Goal: Task Accomplishment & Management: Manage account settings

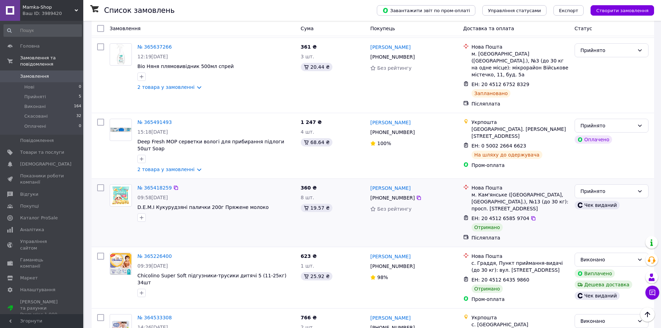
scroll to position [104, 0]
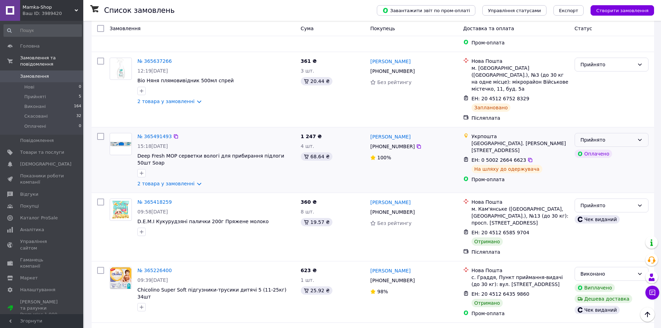
click at [626, 136] on div "Прийнято" at bounding box center [608, 140] width 54 height 8
click at [549, 155] on div "ЕН: 0 5002 2664 6623 На шляху до одержувача" at bounding box center [520, 164] width 100 height 19
click at [168, 181] on link "2 товара у замовленні" at bounding box center [165, 184] width 57 height 6
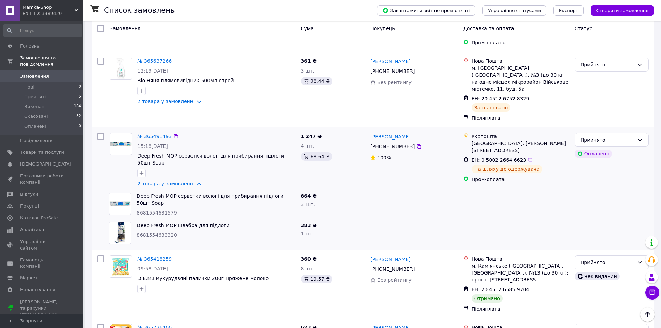
click at [168, 181] on link "2 товара у замовленні" at bounding box center [165, 184] width 57 height 6
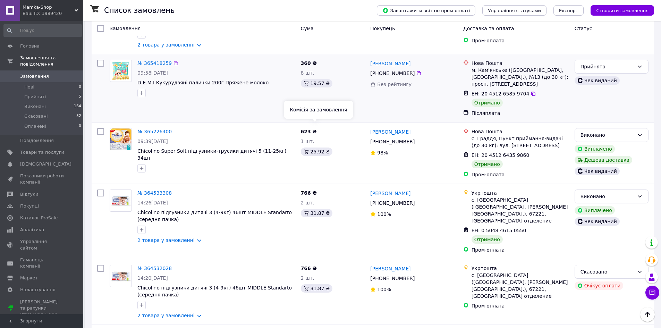
scroll to position [0, 0]
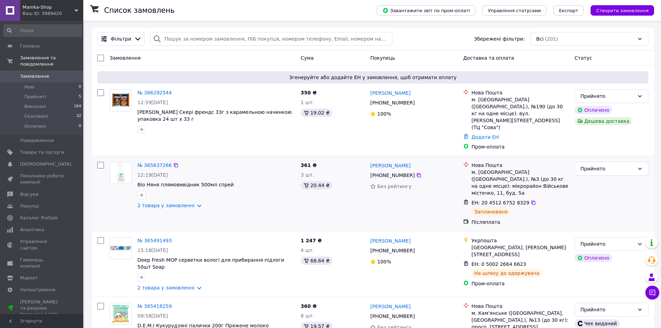
click at [120, 208] on div "№ 365637266 12:19[DATE] Bio Няня плямовивідник 500мл спрей 2 товара у замовленн…" at bounding box center [373, 193] width 563 height 75
click at [74, 92] on li "Прийняті 5" at bounding box center [42, 97] width 85 height 10
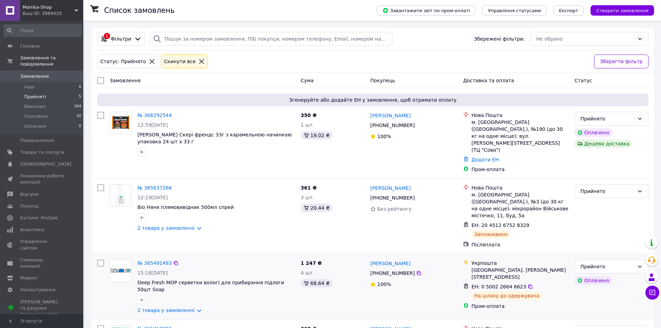
scroll to position [98, 0]
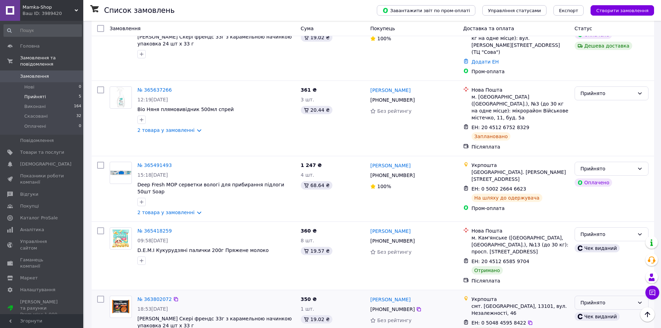
click at [611, 296] on div "Прийнято" at bounding box center [612, 303] width 74 height 14
click at [565, 277] on div "Післяплата" at bounding box center [521, 280] width 98 height 7
click at [584, 230] on div "Прийнято" at bounding box center [608, 234] width 54 height 8
click at [587, 225] on li "Виконано" at bounding box center [611, 224] width 73 height 12
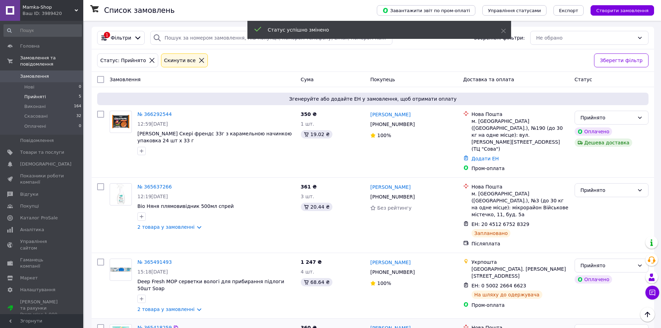
scroll to position [0, 0]
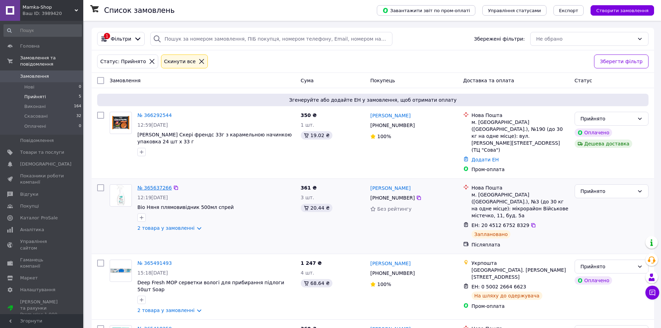
click at [155, 185] on link "№ 365637266" at bounding box center [154, 188] width 34 height 6
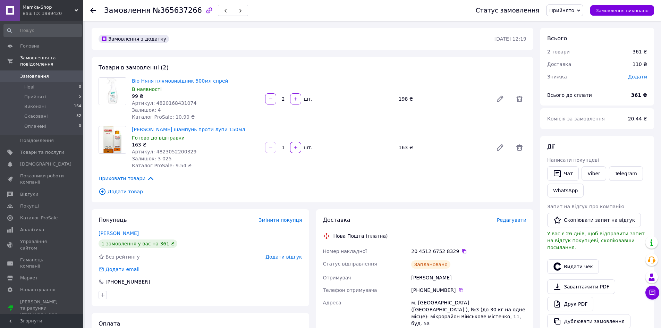
click at [165, 102] on span "Артикул: 4820168431074" at bounding box center [164, 103] width 65 height 6
click at [93, 11] on icon at bounding box center [93, 11] width 6 height 6
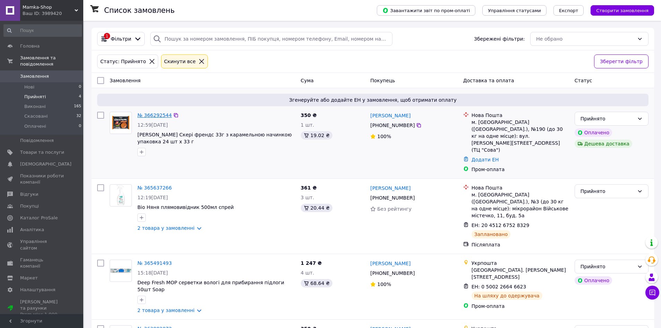
click at [158, 115] on link "№ 366292544" at bounding box center [154, 115] width 34 height 6
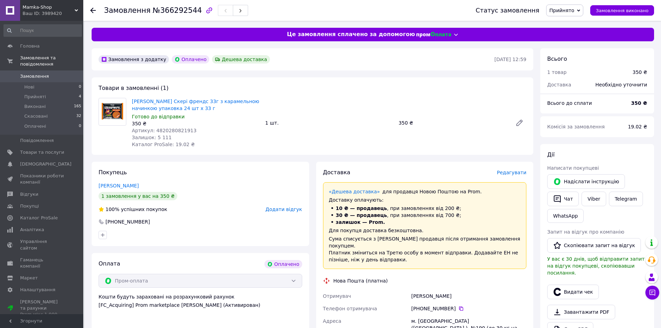
click at [177, 133] on span "Артикул: 4820280821913" at bounding box center [164, 131] width 65 height 6
click at [94, 12] on icon at bounding box center [93, 11] width 6 height 6
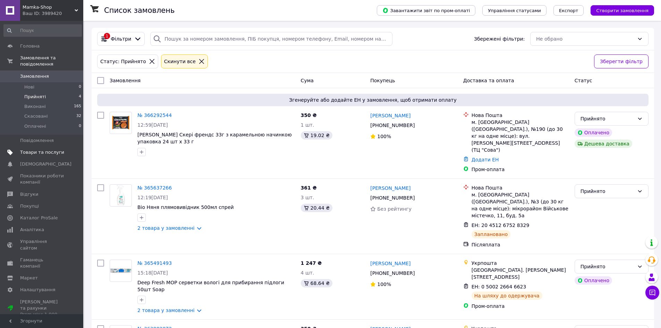
click at [39, 149] on span "Товари та послуги" at bounding box center [42, 152] width 44 height 6
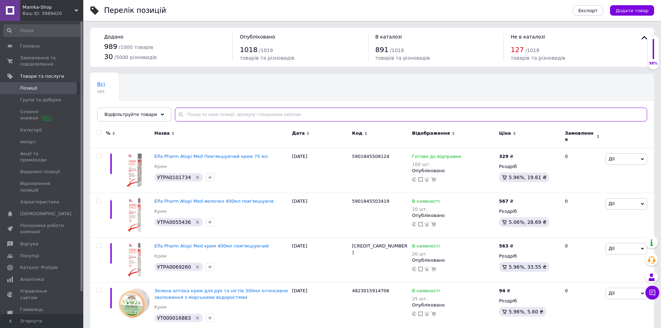
click at [189, 116] on input "text" at bounding box center [411, 115] width 472 height 14
paste input "2481107495"
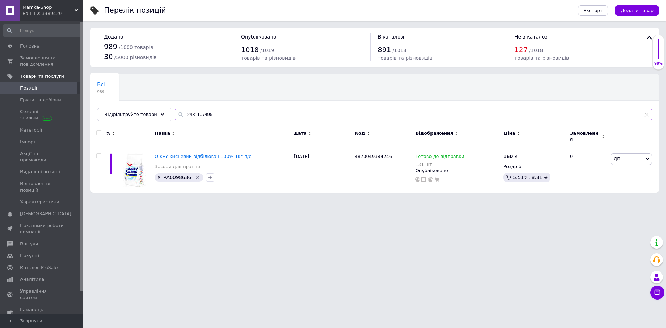
type input "2481107495"
click at [39, 58] on span "Замовлення та повідомлення" at bounding box center [42, 61] width 44 height 12
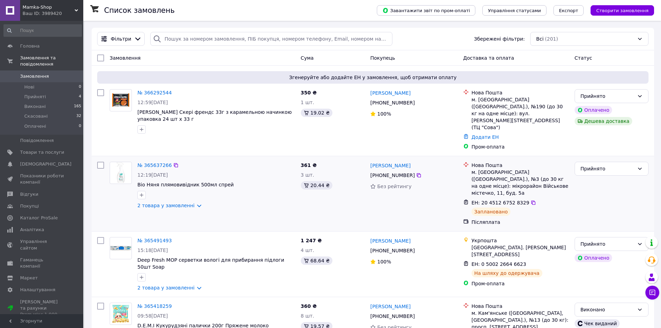
click at [164, 196] on div "№ 365637266 12:19[DATE] Bio Няня плямовивідник 500мл спрей 2 товара у замовленні" at bounding box center [216, 185] width 163 height 53
click at [164, 203] on link "2 товара у замовленні" at bounding box center [165, 206] width 57 height 6
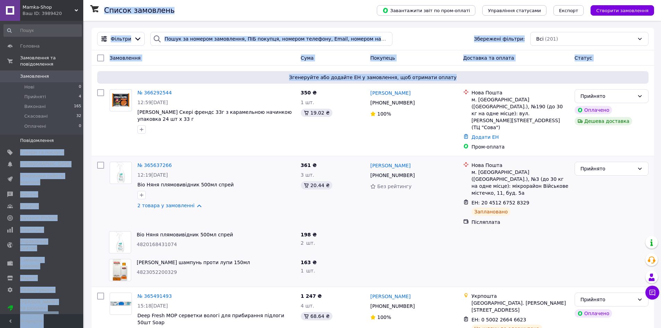
click at [47, 149] on span "Товари та послуги" at bounding box center [42, 152] width 44 height 6
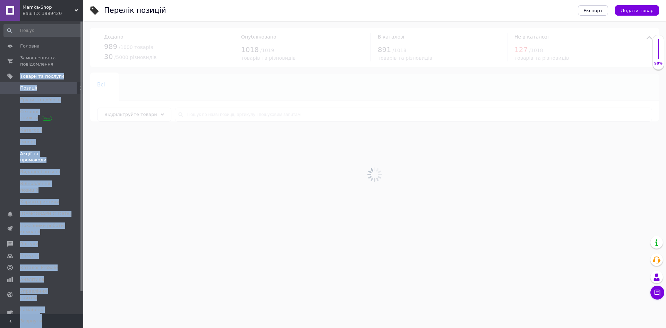
click at [76, 156] on span at bounding box center [73, 157] width 19 height 12
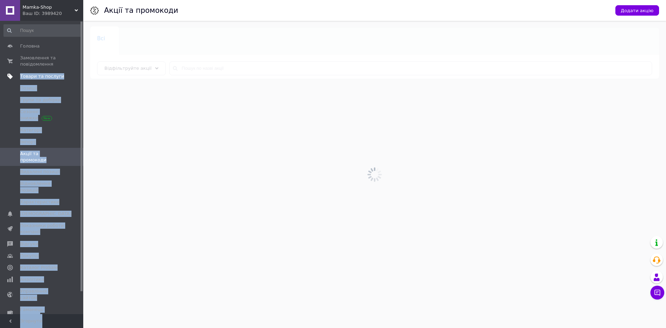
click at [51, 78] on span "Товари та послуги" at bounding box center [42, 76] width 44 height 6
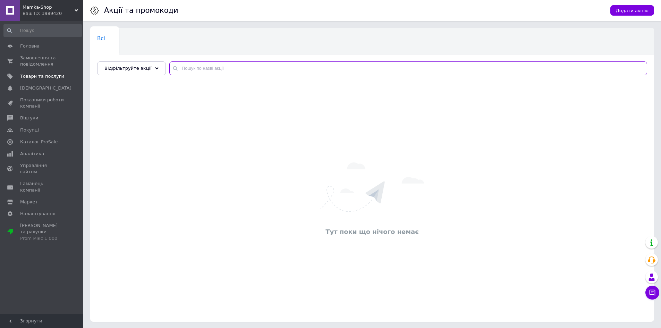
click at [205, 66] on input "text" at bounding box center [408, 68] width 478 height 14
click at [48, 76] on span "Товари та послуги" at bounding box center [42, 76] width 44 height 6
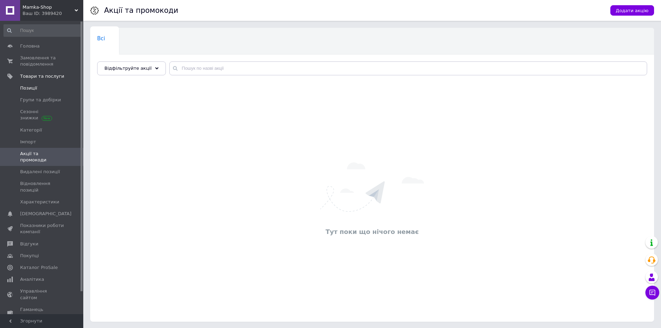
click at [40, 88] on span "Позиції" at bounding box center [42, 88] width 44 height 6
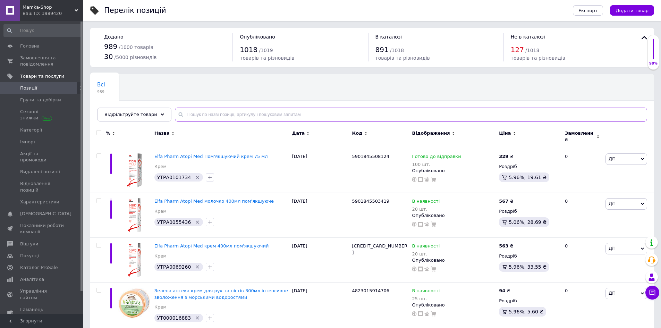
click at [191, 111] on input "text" at bounding box center [411, 115] width 472 height 14
paste input "2470691152"
click at [191, 111] on input "2470691152" at bounding box center [411, 115] width 472 height 14
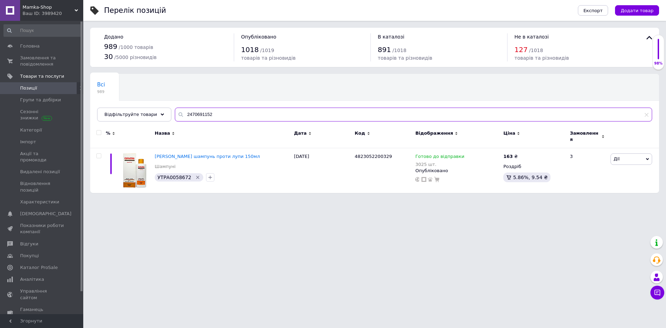
click at [190, 115] on input "2470691152" at bounding box center [413, 115] width 477 height 14
paste input "566606069"
click at [190, 108] on input "2566606069" at bounding box center [413, 115] width 477 height 14
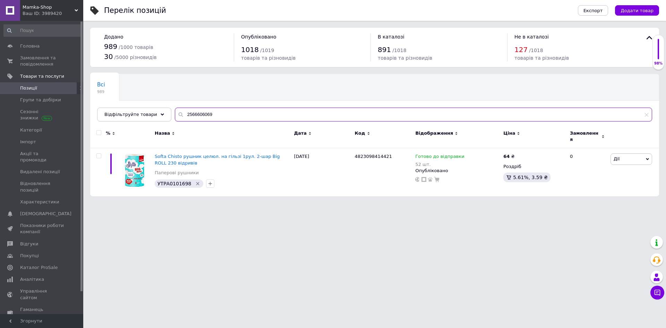
paste input "29834284"
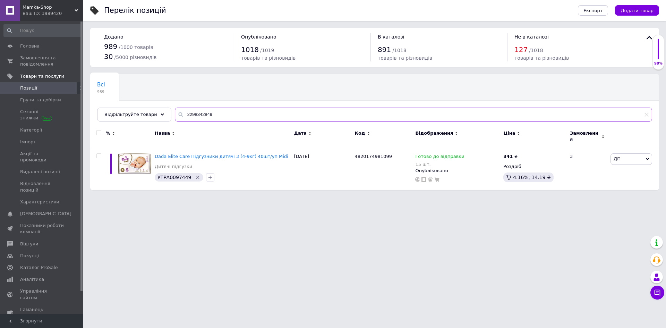
click at [182, 111] on input "2298342849" at bounding box center [413, 115] width 477 height 14
paste input "461340286"
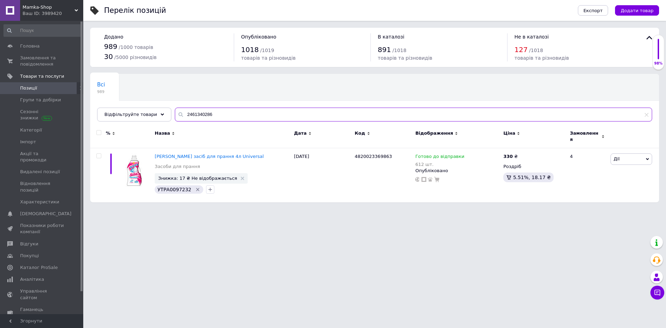
click at [188, 113] on input "2461340286" at bounding box center [413, 115] width 477 height 14
paste input "32293986"
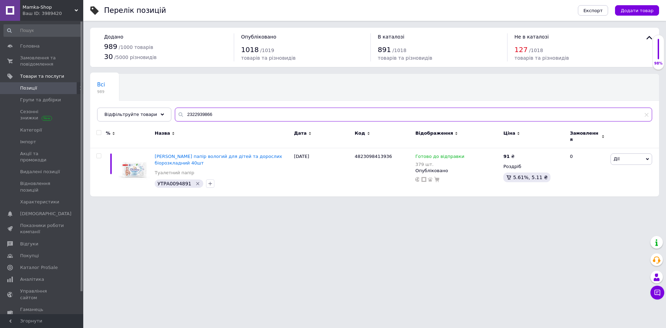
click at [192, 113] on input "2322939866" at bounding box center [413, 115] width 477 height 14
paste input "466169360"
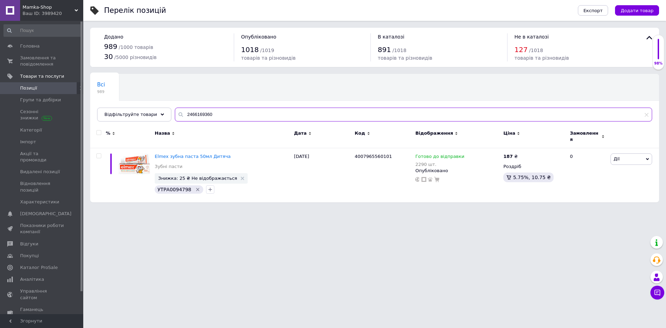
click at [215, 112] on input "2466169360" at bounding box center [413, 115] width 477 height 14
paste input "644977446"
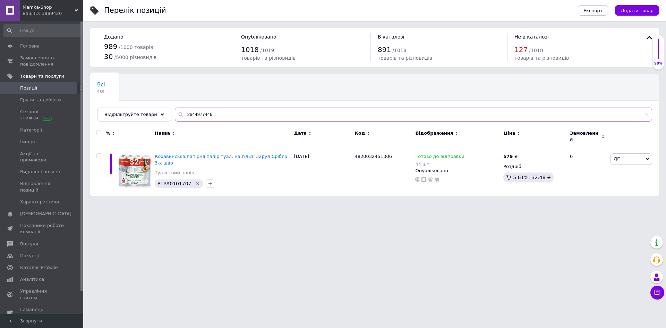
type input "2644977446"
click at [35, 110] on span "Сезонні знижки" at bounding box center [42, 115] width 44 height 12
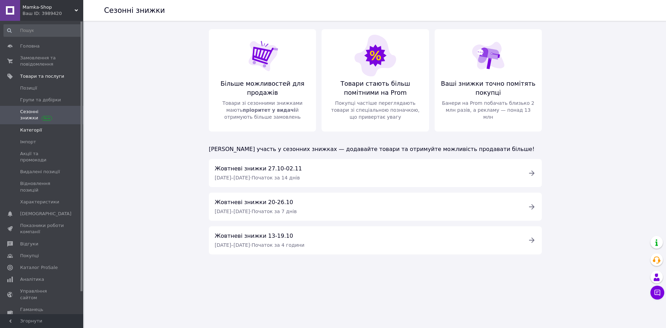
click at [39, 130] on span "Категорії" at bounding box center [42, 130] width 44 height 6
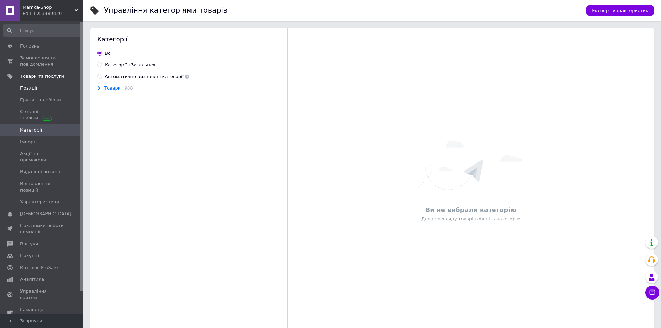
click at [42, 83] on link "Позиції" at bounding box center [42, 88] width 85 height 12
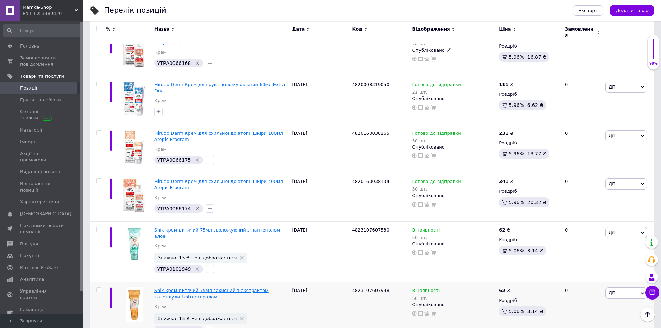
scroll to position [937, 0]
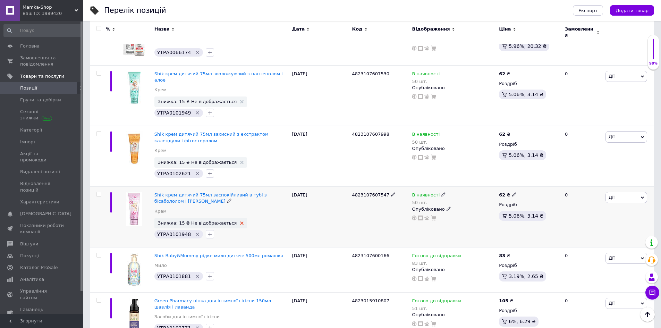
click at [240, 221] on use at bounding box center [241, 222] width 3 height 3
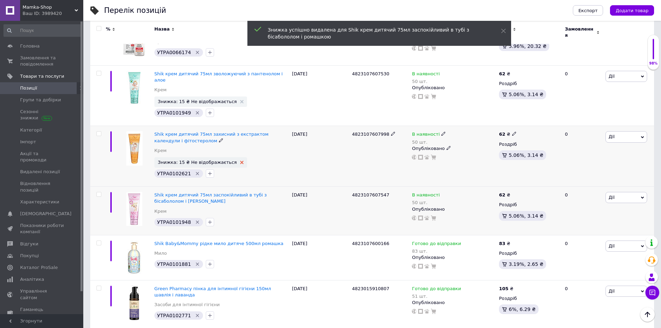
click at [240, 161] on icon at bounding box center [241, 162] width 3 height 3
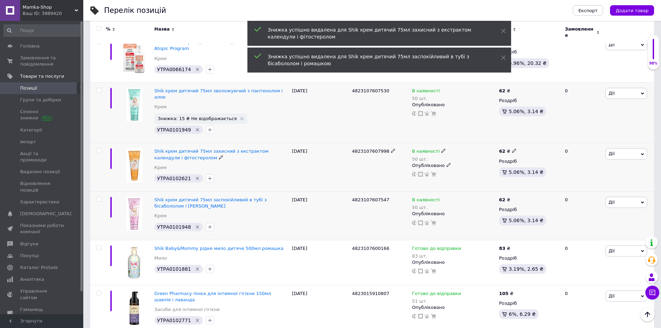
scroll to position [902, 0]
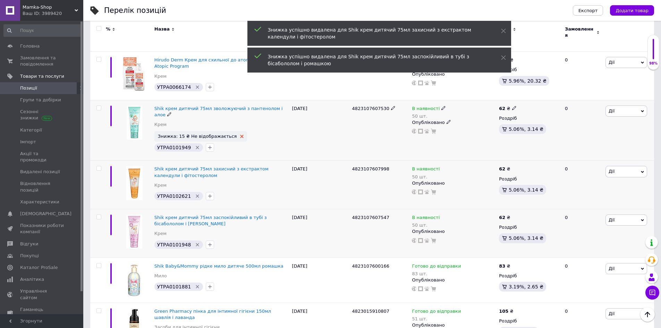
click at [240, 135] on use at bounding box center [241, 136] width 3 height 3
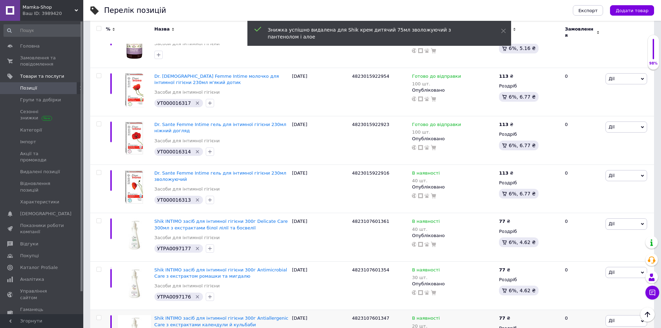
scroll to position [1492, 0]
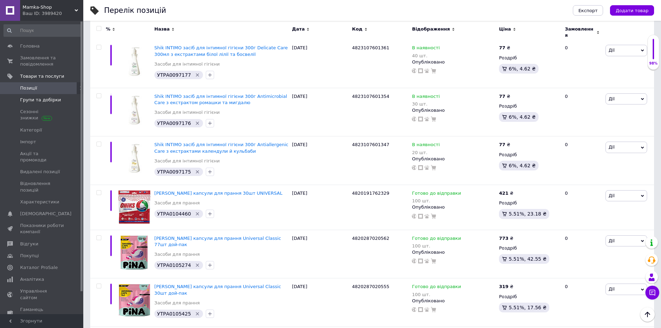
click at [45, 101] on span "Групи та добірки" at bounding box center [40, 100] width 41 height 6
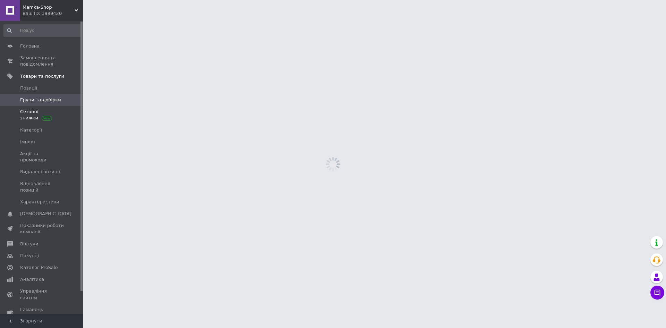
click at [39, 115] on span "Сезонні знижки" at bounding box center [42, 115] width 44 height 12
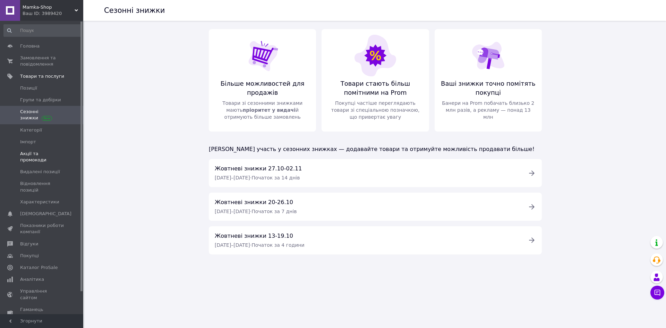
click at [44, 150] on link "Акції та промокоди" at bounding box center [42, 157] width 85 height 18
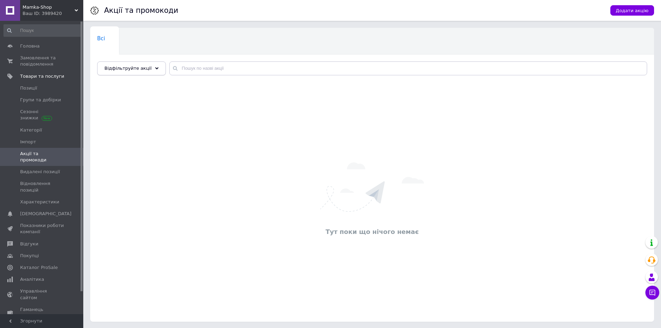
click at [155, 67] on div "Відфільтруйте акції" at bounding box center [131, 68] width 69 height 14
click at [642, 6] on button "Додати акцію" at bounding box center [632, 10] width 44 height 10
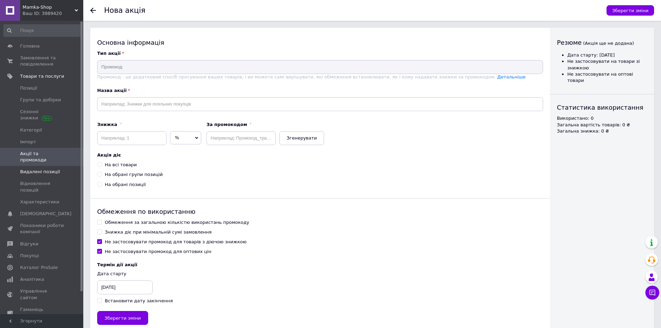
click at [49, 169] on span "Видалені позиції" at bounding box center [40, 172] width 40 height 6
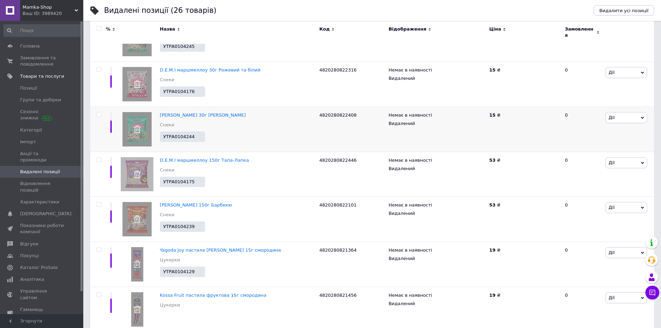
scroll to position [442, 0]
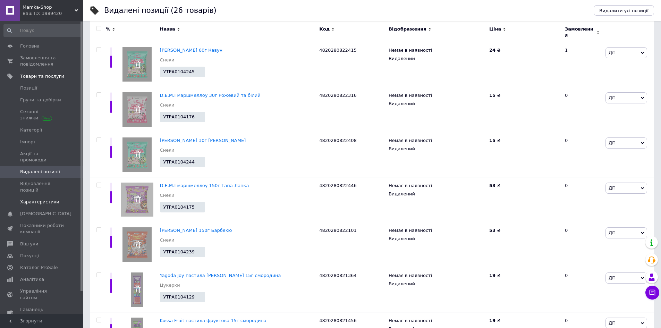
click at [37, 199] on span "Характеристики" at bounding box center [39, 202] width 39 height 6
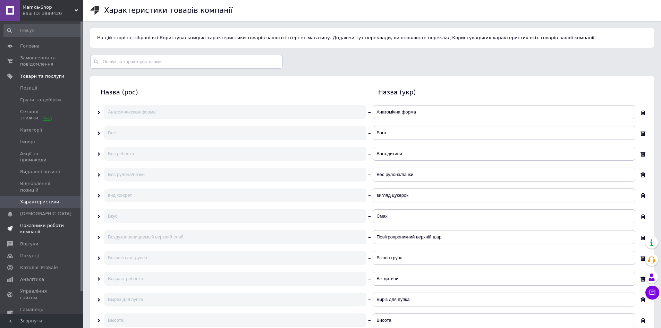
click at [43, 222] on span "Показники роботи компанії" at bounding box center [42, 228] width 44 height 12
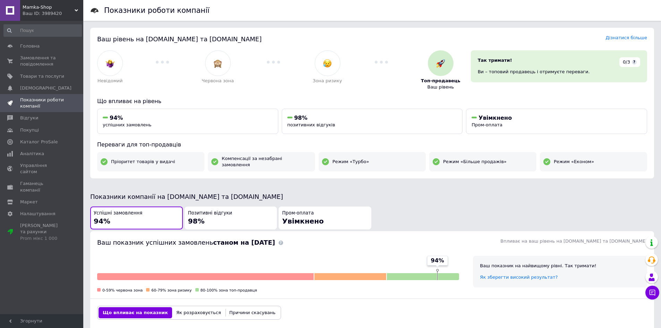
click at [212, 214] on div "Позитивні відгуки 98%" at bounding box center [231, 218] width 86 height 16
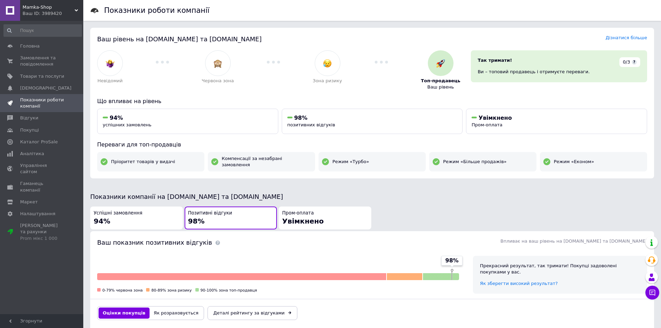
click at [151, 212] on div "Успішні замовлення 94%" at bounding box center [137, 218] width 86 height 16
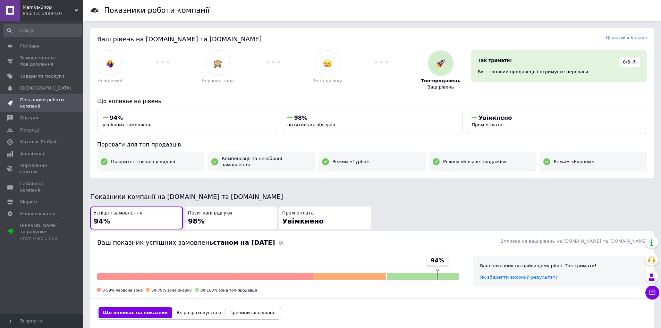
click at [212, 210] on span "Позитивні відгуки" at bounding box center [210, 213] width 44 height 7
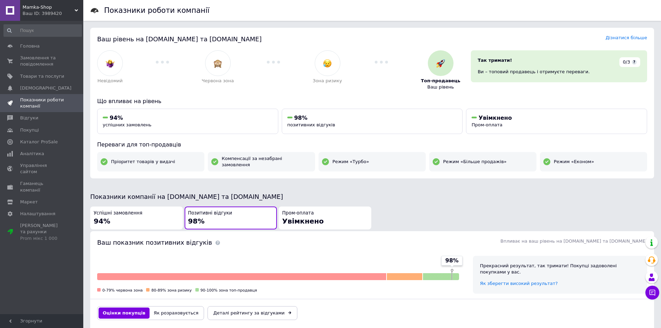
click at [173, 210] on div "Успішні замовлення 94%" at bounding box center [137, 218] width 86 height 16
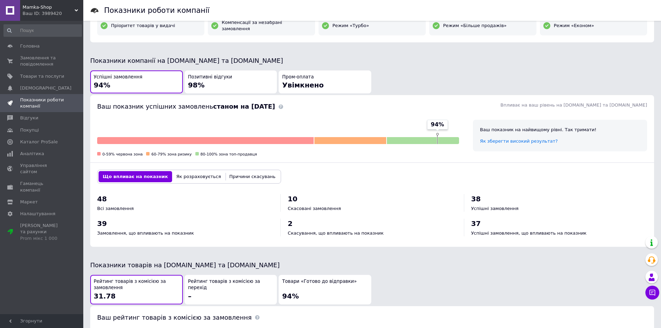
scroll to position [174, 0]
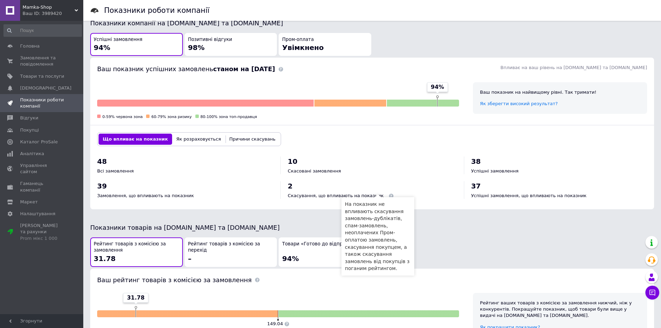
click at [389, 194] on span at bounding box center [391, 196] width 5 height 5
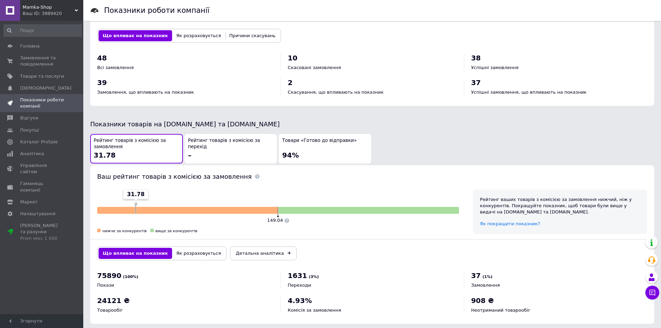
scroll to position [281, 0]
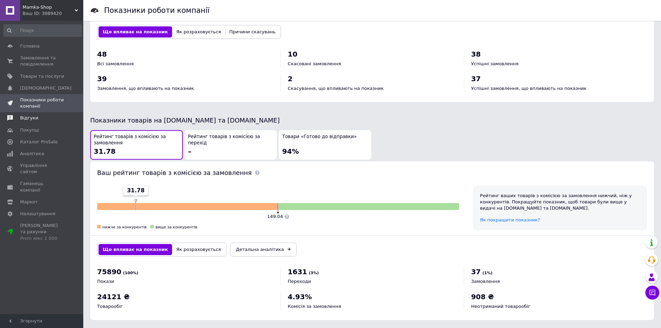
click at [53, 119] on span "Відгуки" at bounding box center [42, 118] width 44 height 6
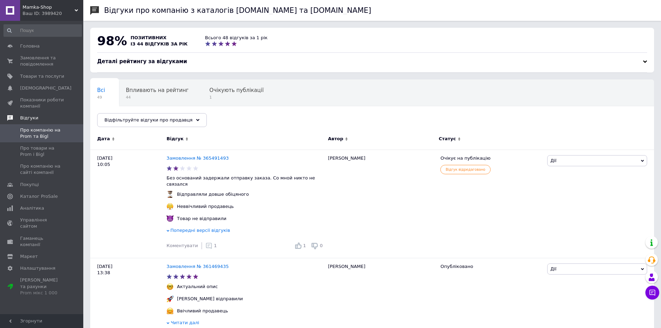
click at [55, 117] on span "Відгуки" at bounding box center [51, 118] width 63 height 6
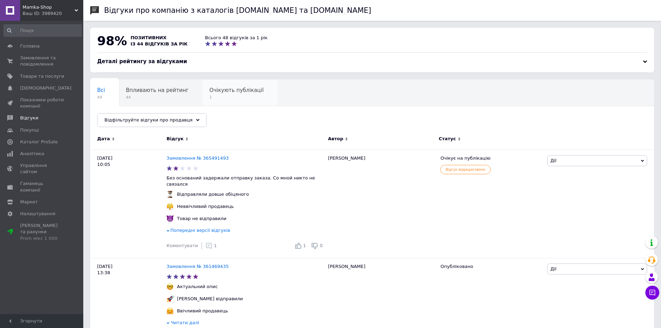
click at [216, 91] on span "Очікують публікації" at bounding box center [237, 90] width 54 height 6
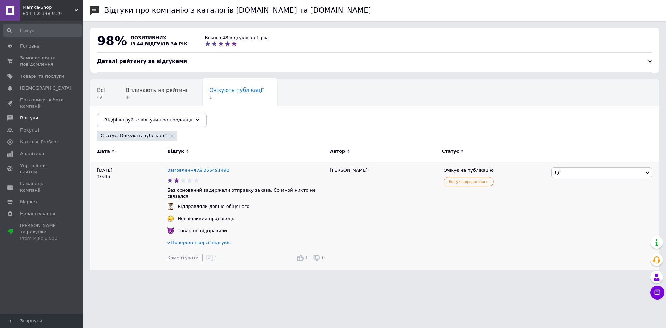
click at [212, 240] on span "Попередні версії відгуків" at bounding box center [201, 242] width 60 height 5
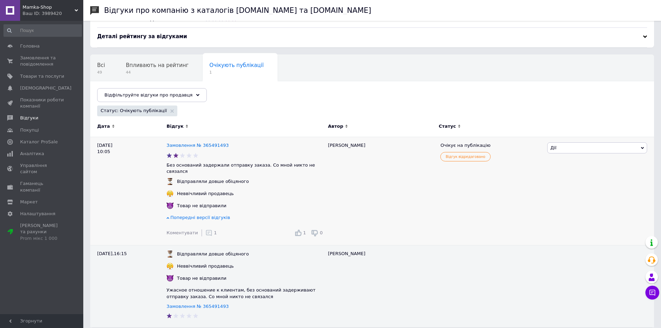
scroll to position [27, 0]
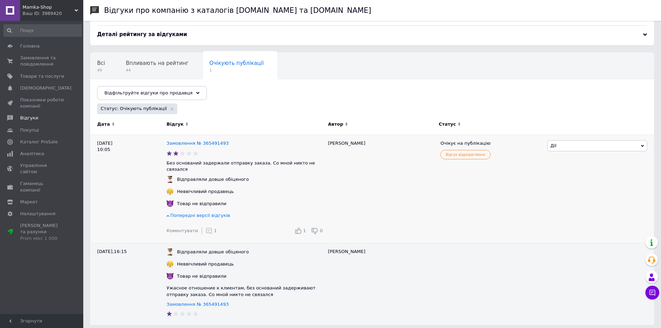
click at [568, 150] on span "Дії" at bounding box center [597, 145] width 100 height 11
click at [560, 157] on li "Коментувати" at bounding box center [597, 159] width 99 height 10
click at [168, 94] on span "45" at bounding box center [132, 96] width 70 height 5
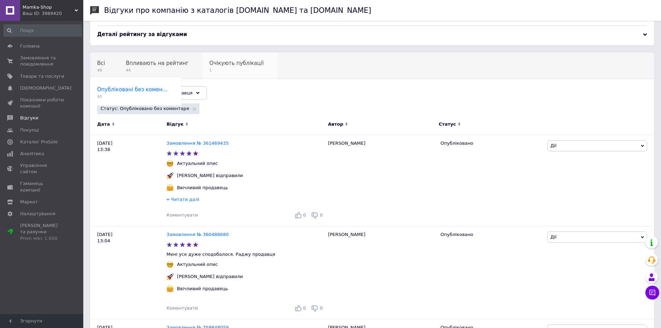
click at [235, 65] on span "Очікують публікації" at bounding box center [237, 63] width 54 height 6
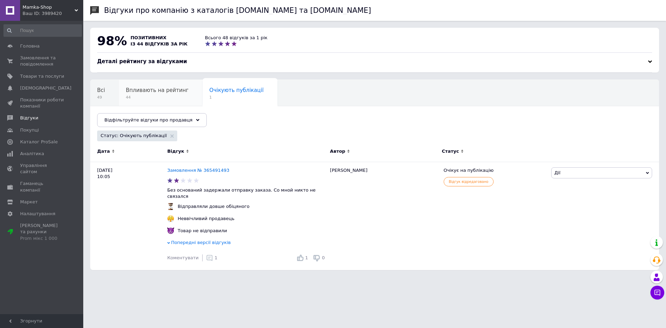
click at [150, 91] on span "Впливають на рейтинг" at bounding box center [157, 90] width 63 height 6
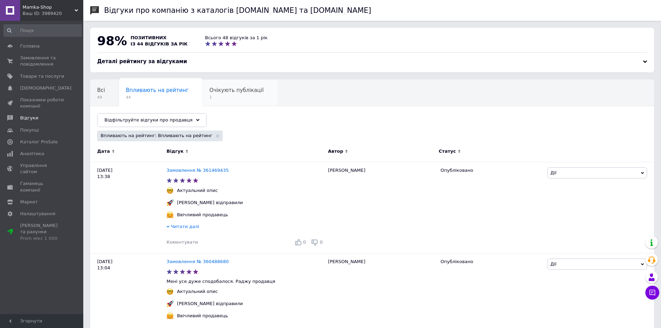
click at [228, 92] on span "Очікують публікації" at bounding box center [237, 90] width 54 height 6
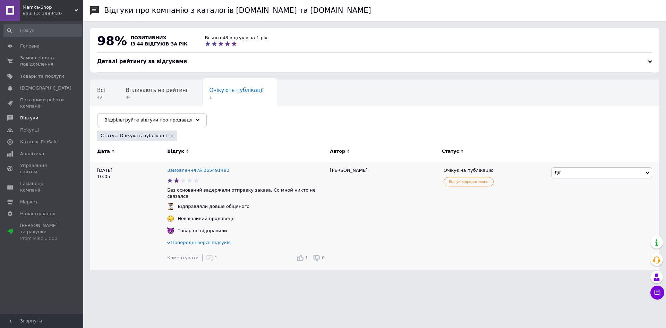
click at [340, 170] on div "[PERSON_NAME]" at bounding box center [383, 216] width 113 height 108
click at [199, 171] on link "Замовлення № 365491493" at bounding box center [198, 170] width 62 height 5
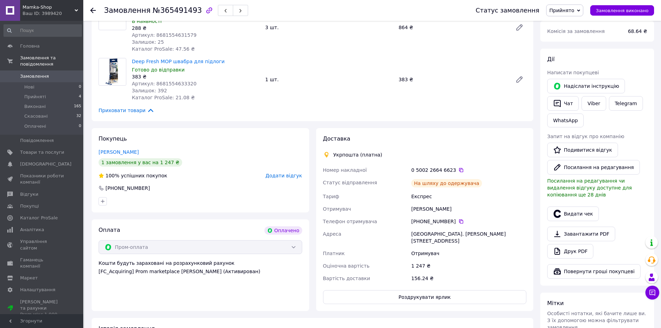
scroll to position [35, 0]
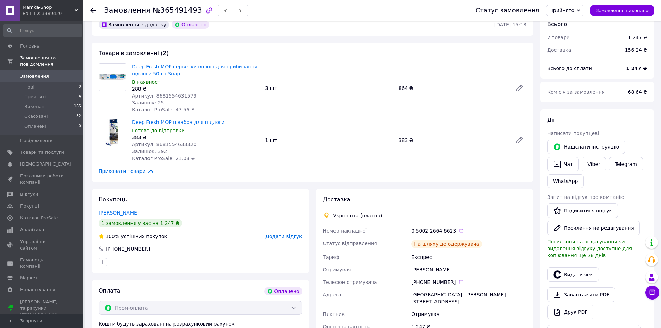
click at [132, 211] on link "Могильный Давид" at bounding box center [119, 213] width 40 height 6
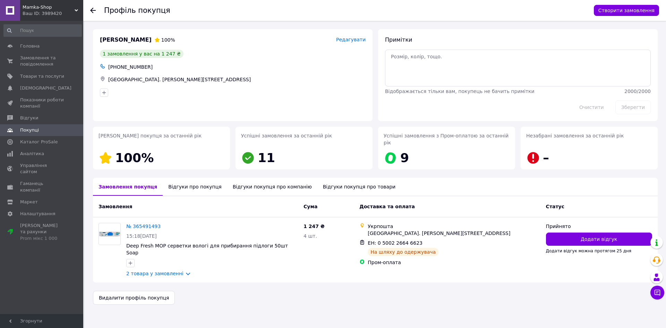
click at [248, 178] on div "Відгуки покупця про компанію" at bounding box center [272, 187] width 90 height 18
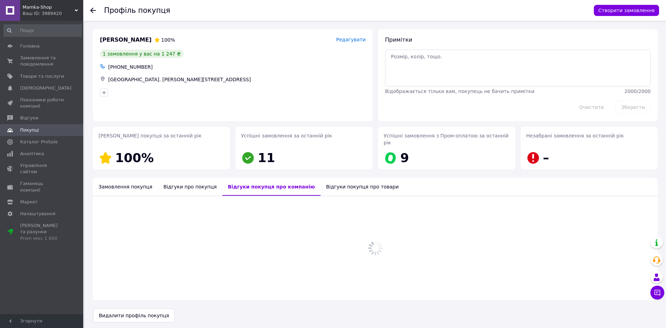
click at [188, 178] on div "Відгуки про покупця" at bounding box center [190, 187] width 64 height 18
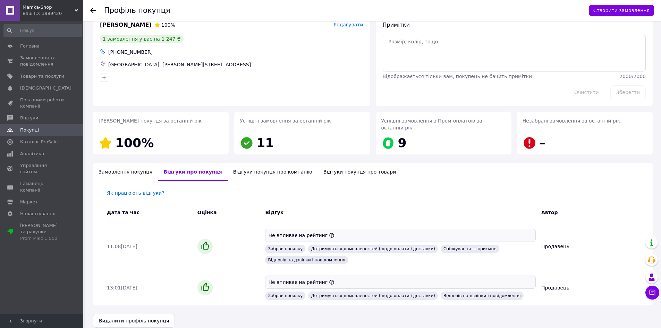
scroll to position [16, 0]
click at [324, 162] on div "Відгуки покупця про товари" at bounding box center [360, 171] width 84 height 18
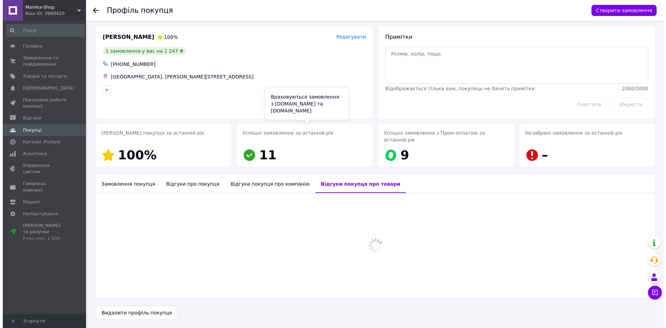
scroll to position [0, 0]
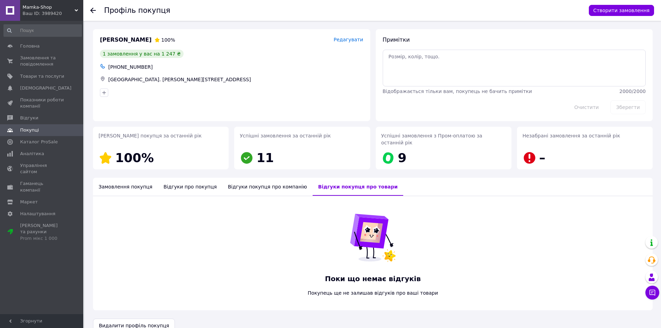
click at [229, 178] on div "Відгуки покупця про компанію" at bounding box center [267, 187] width 90 height 18
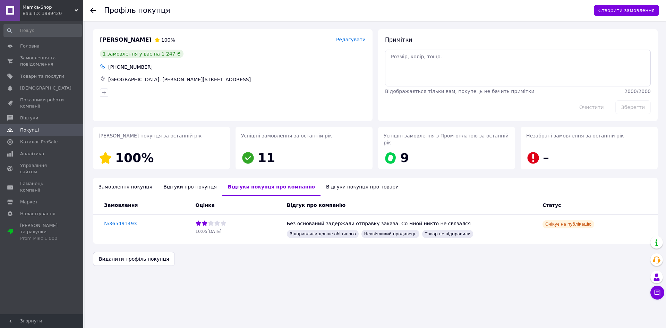
click at [193, 185] on div "Відгуки про покупця" at bounding box center [190, 187] width 64 height 18
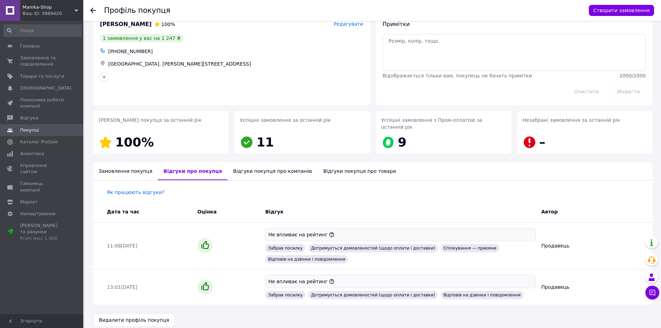
scroll to position [16, 0]
click at [553, 243] on span "Продавець" at bounding box center [555, 246] width 28 height 6
click at [27, 49] on span "Головна" at bounding box center [29, 46] width 19 height 6
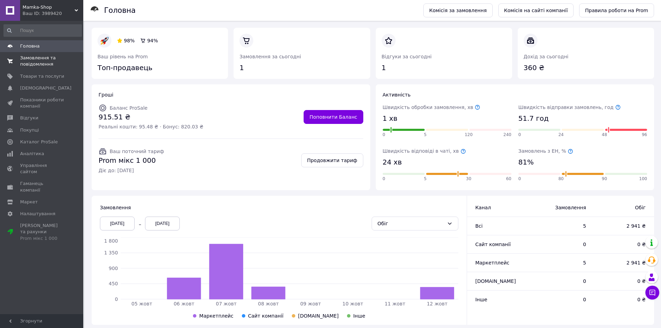
click at [30, 60] on span "Замовлення та повідомлення" at bounding box center [42, 61] width 44 height 12
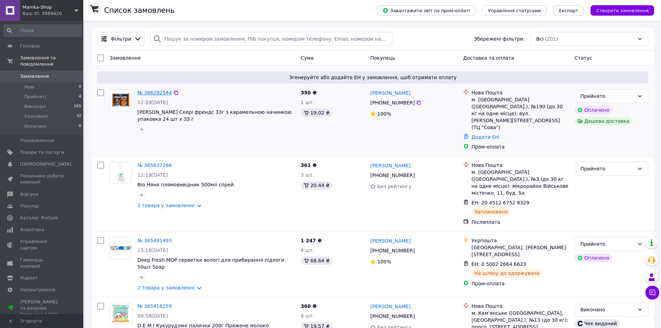
click at [154, 94] on link "№ 366292544" at bounding box center [154, 93] width 34 height 6
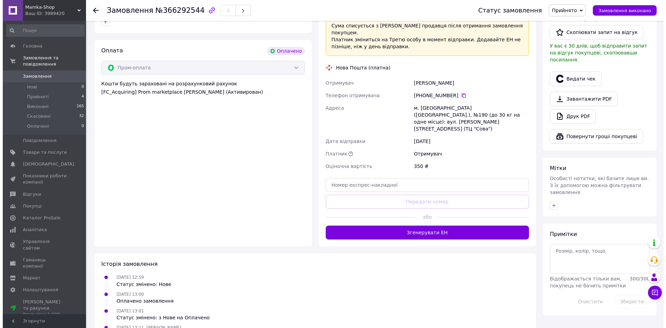
scroll to position [215, 0]
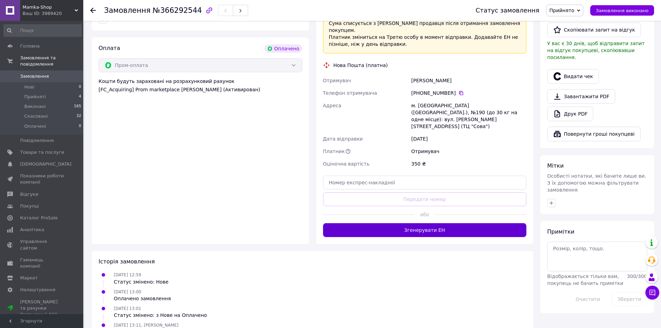
click at [442, 223] on button "Згенерувати ЕН" at bounding box center [425, 230] width 204 height 14
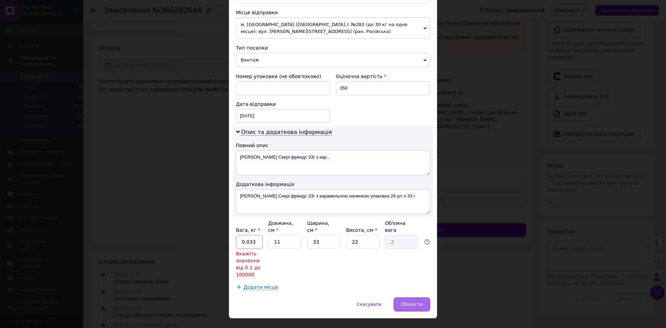
click at [420, 297] on div "Зберегти" at bounding box center [412, 304] width 36 height 14
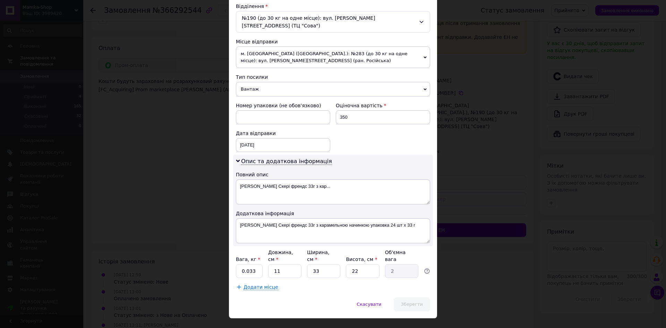
scroll to position [247, 0]
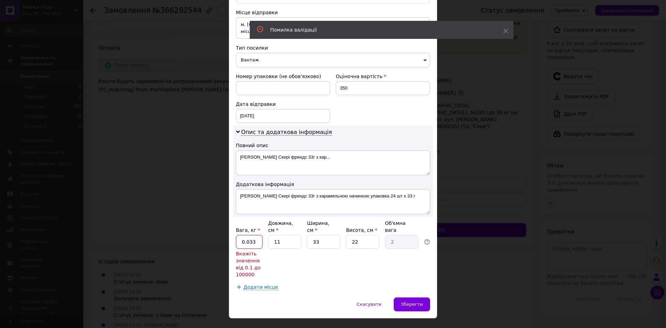
click at [253, 235] on input "0.033" at bounding box center [249, 242] width 27 height 14
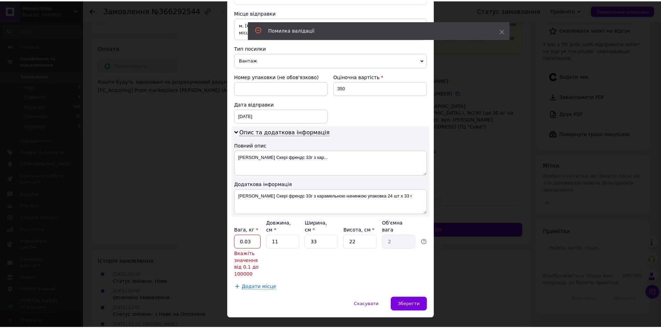
scroll to position [218, 0]
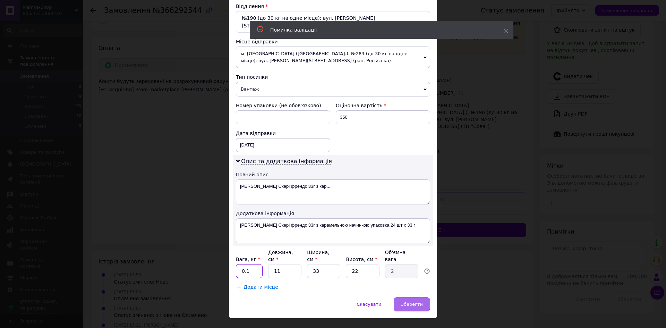
type input "0.1"
click at [427, 297] on div "Зберегти" at bounding box center [412, 304] width 36 height 14
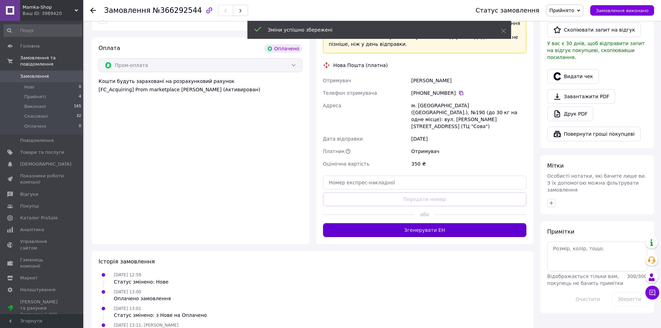
click at [432, 223] on button "Згенерувати ЕН" at bounding box center [425, 230] width 204 height 14
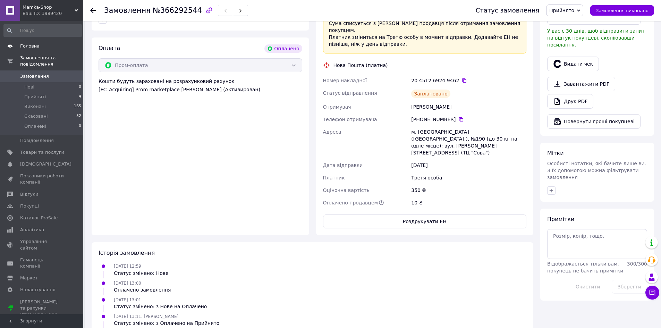
click at [35, 44] on span "Головна" at bounding box center [29, 46] width 19 height 6
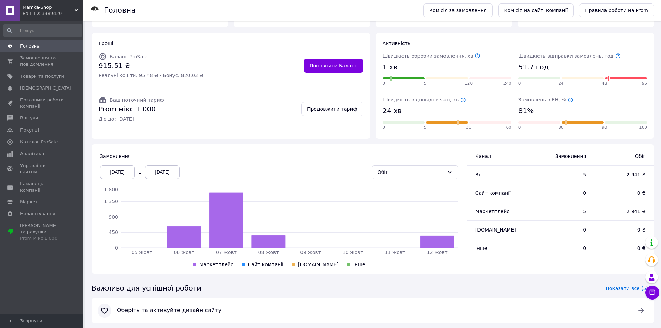
scroll to position [66, 0]
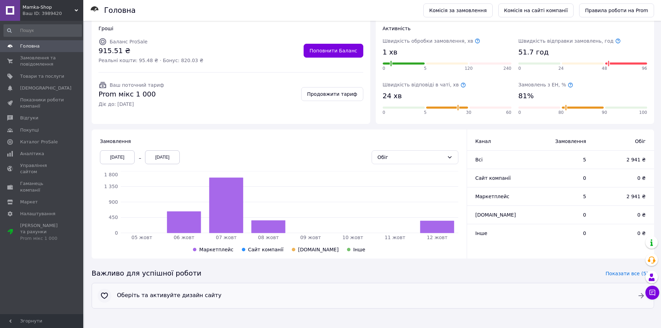
click at [172, 302] on div "Оберіть та активуйте дизайн сайту" at bounding box center [372, 296] width 517 height 14
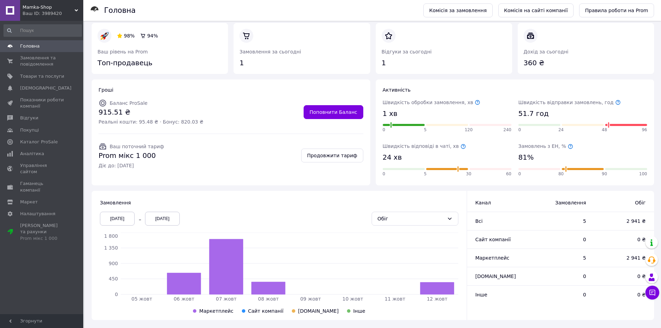
scroll to position [0, 0]
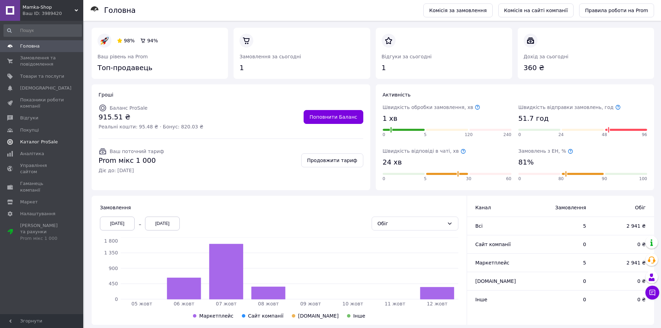
click at [37, 143] on span "Каталог ProSale" at bounding box center [38, 142] width 37 height 6
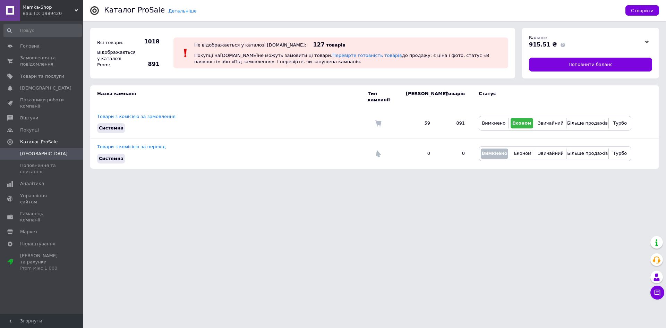
click at [648, 42] on use at bounding box center [646, 42] width 3 height 2
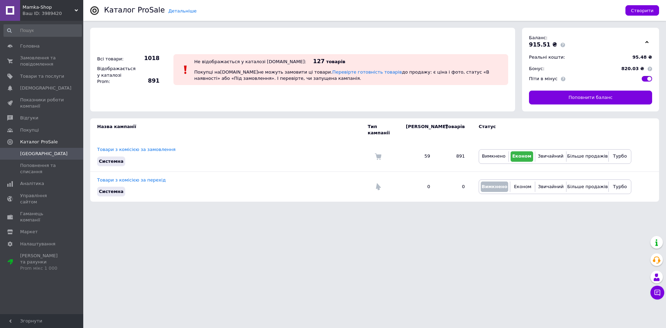
click at [648, 42] on icon at bounding box center [646, 41] width 3 height 3
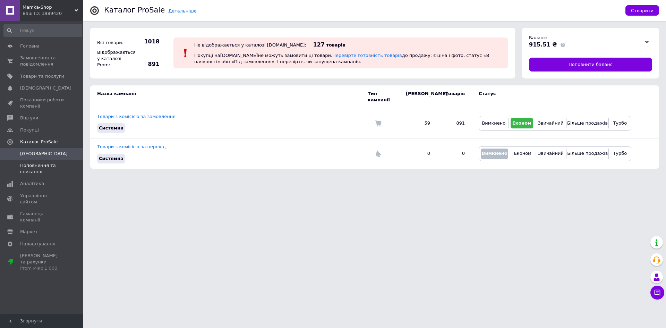
click at [46, 170] on span "Поповнення та списання" at bounding box center [42, 168] width 44 height 12
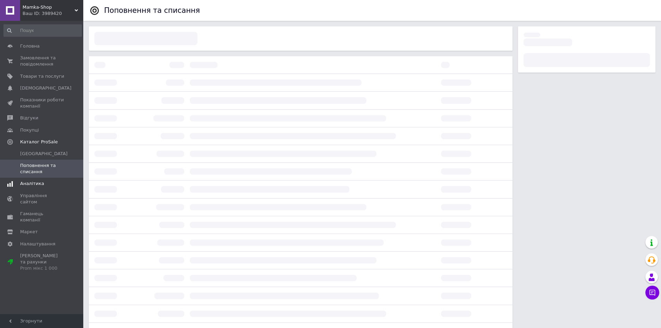
click at [33, 186] on span "Аналітика" at bounding box center [32, 183] width 24 height 6
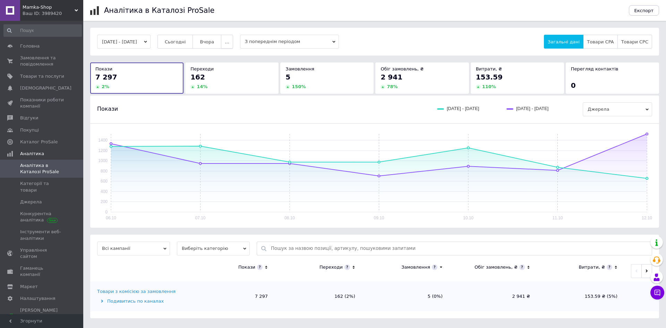
click at [229, 43] on span "..." at bounding box center [227, 41] width 4 height 5
click at [221, 54] on span "Місяць" at bounding box center [213, 55] width 16 height 5
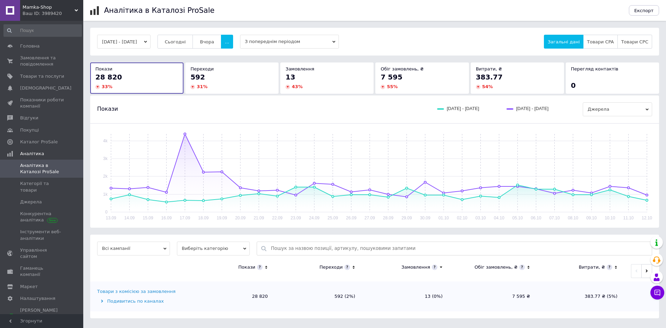
click at [281, 80] on div "Замовлення 13 43 %" at bounding box center [326, 77] width 93 height 31
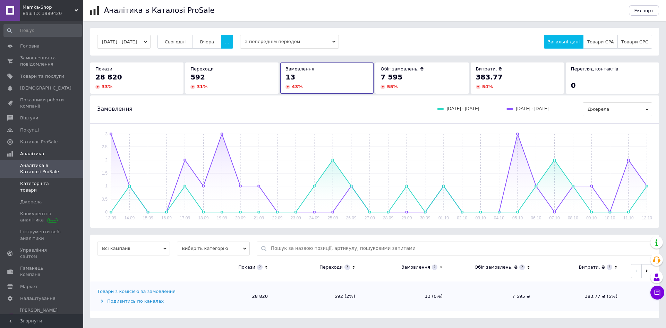
click at [50, 184] on span "Категорії та товари" at bounding box center [42, 186] width 44 height 12
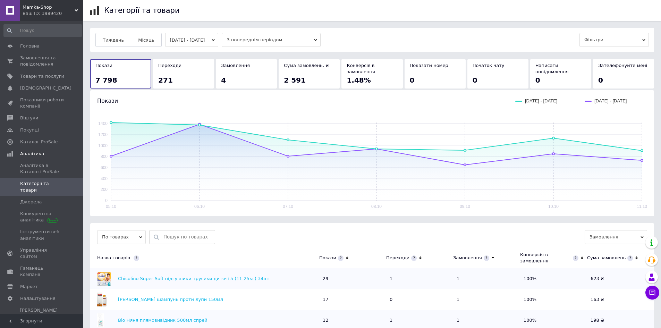
click at [219, 38] on button "05.10.2025 - 11.10.2025" at bounding box center [191, 40] width 53 height 14
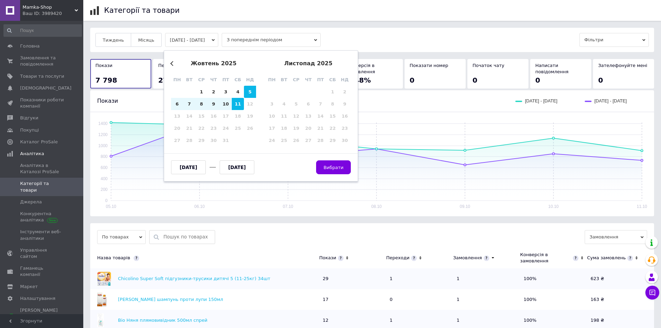
click at [219, 38] on button "05.10.2025 - 11.10.2025" at bounding box center [191, 40] width 53 height 14
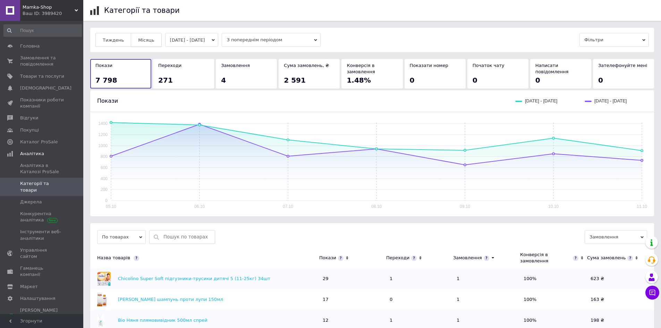
click at [145, 37] on span "Місяць" at bounding box center [146, 39] width 16 height 5
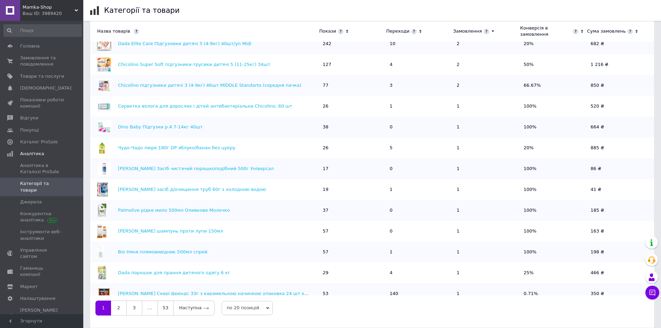
click at [414, 31] on div "Переходи" at bounding box center [404, 31] width 36 height 6
click at [418, 31] on icon at bounding box center [420, 31] width 5 height 6
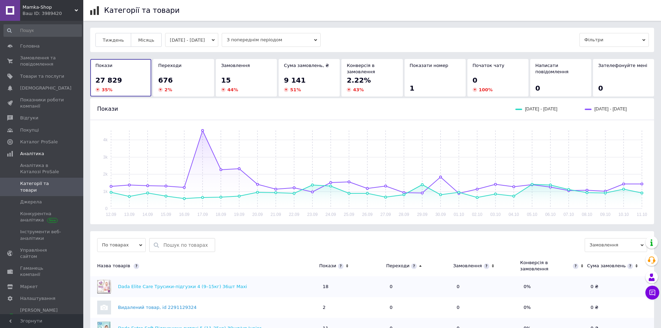
click at [418, 263] on icon at bounding box center [420, 266] width 5 height 6
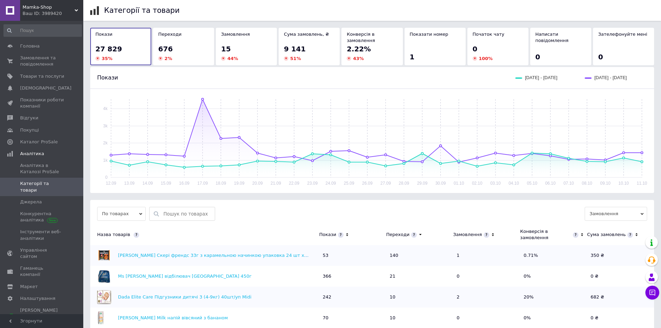
scroll to position [0, 0]
